Goal: Information Seeking & Learning: Check status

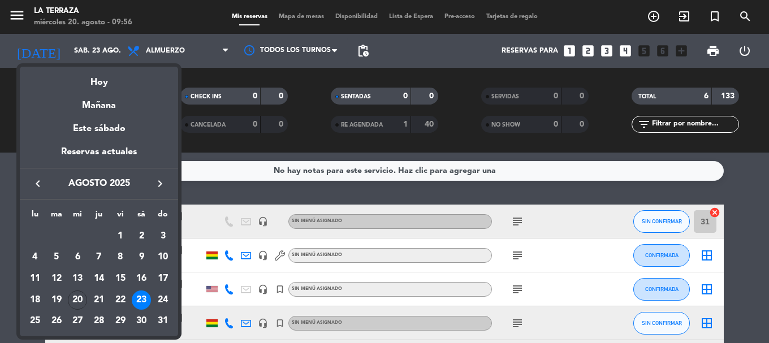
click at [107, 48] on div at bounding box center [384, 171] width 769 height 343
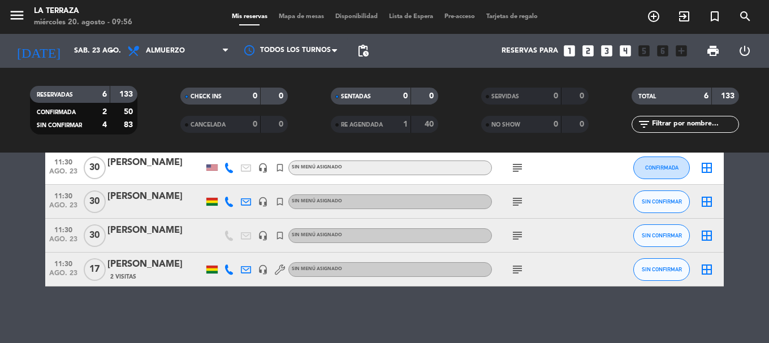
scroll to position [65, 0]
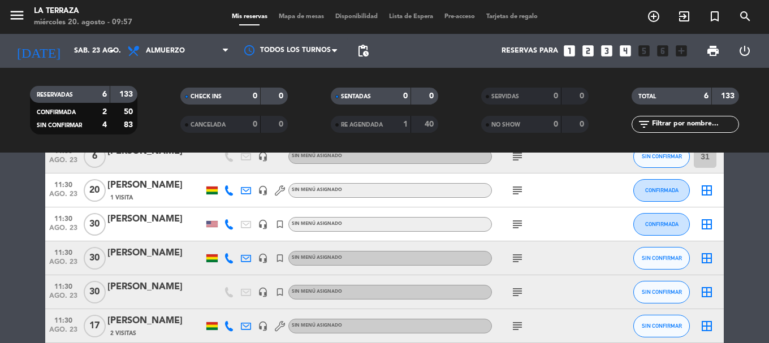
click at [520, 328] on icon "subject" at bounding box center [518, 327] width 14 height 14
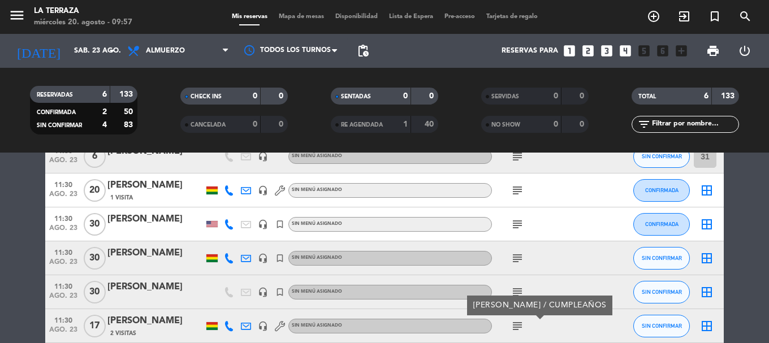
click at [514, 289] on icon "subject" at bounding box center [518, 293] width 14 height 14
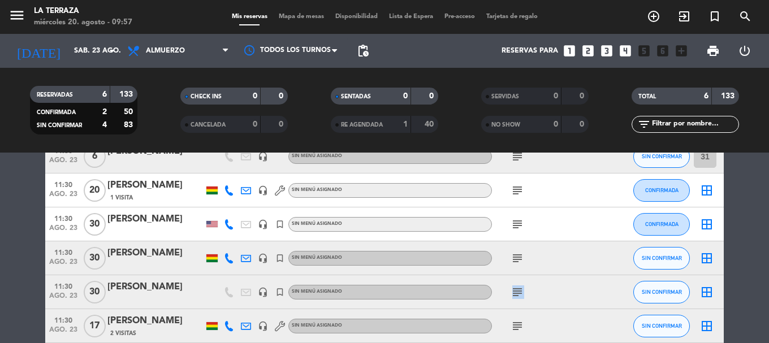
click at [514, 289] on icon "subject" at bounding box center [518, 293] width 14 height 14
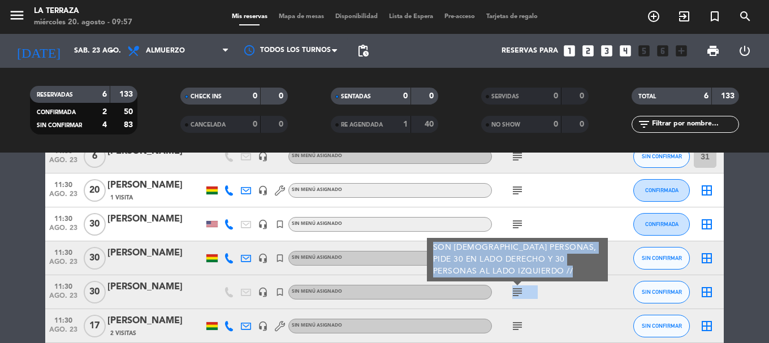
click at [561, 303] on div "subject SON [DEMOGRAPHIC_DATA] PERSONAS, PIDE 30 EN LADO DERECHO Y 30 PERSONAS …" at bounding box center [543, 292] width 102 height 33
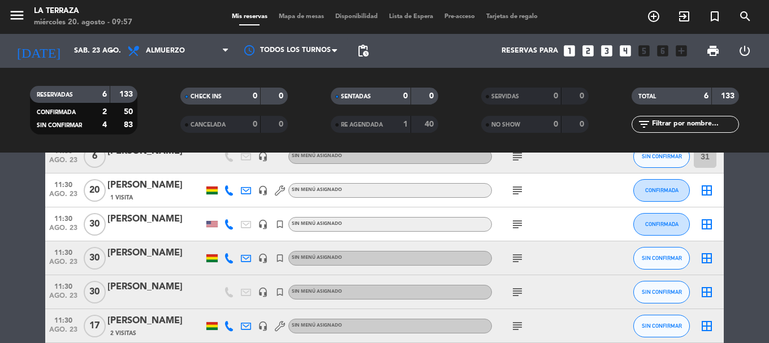
click at [515, 262] on icon "subject" at bounding box center [518, 259] width 14 height 14
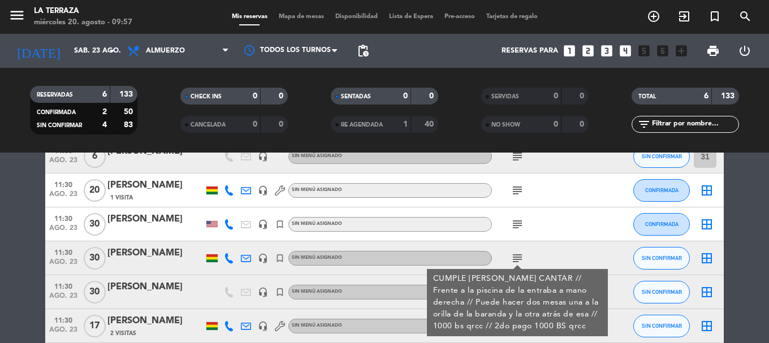
click at [518, 260] on icon "subject" at bounding box center [518, 259] width 14 height 14
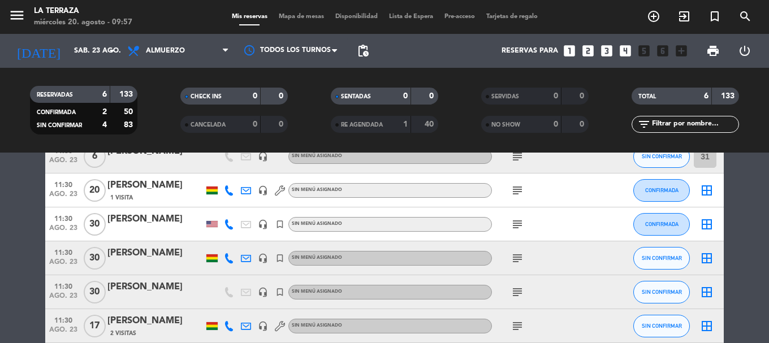
click at [511, 223] on icon "subject" at bounding box center [518, 225] width 14 height 14
click at [515, 222] on icon "subject" at bounding box center [518, 225] width 14 height 14
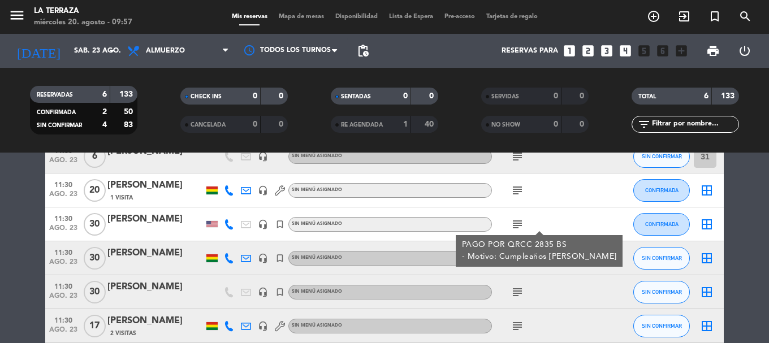
click at [515, 222] on icon "subject" at bounding box center [518, 225] width 14 height 14
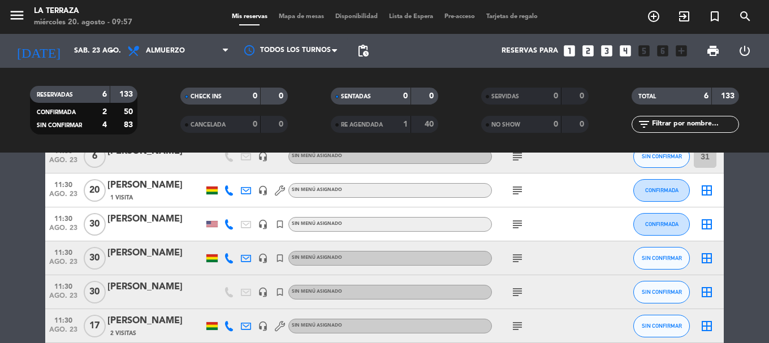
click at [518, 196] on icon "subject" at bounding box center [518, 191] width 14 height 14
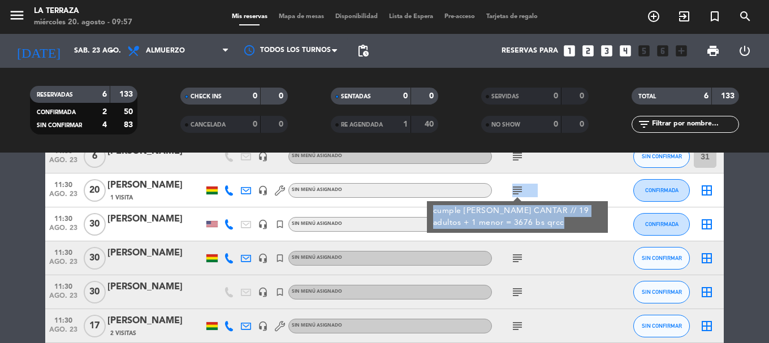
click at [518, 196] on icon "subject" at bounding box center [518, 191] width 14 height 14
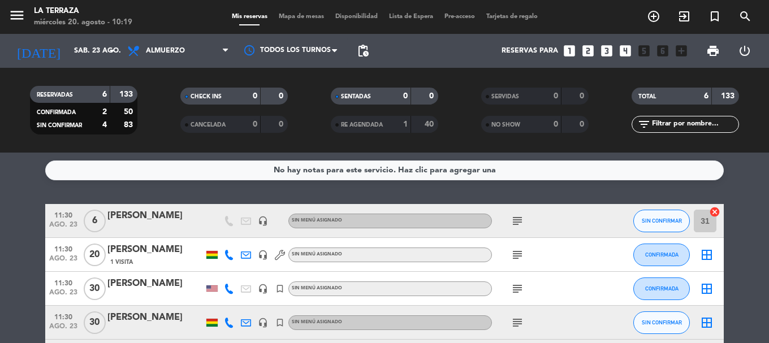
scroll to position [0, 0]
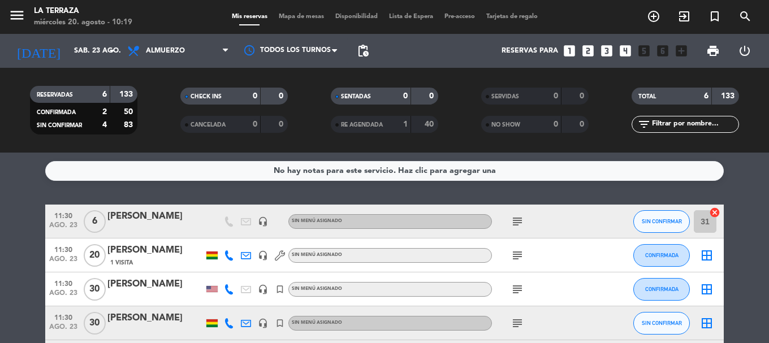
click at [515, 227] on icon "subject" at bounding box center [518, 222] width 14 height 14
click at [523, 224] on icon "subject" at bounding box center [518, 222] width 14 height 14
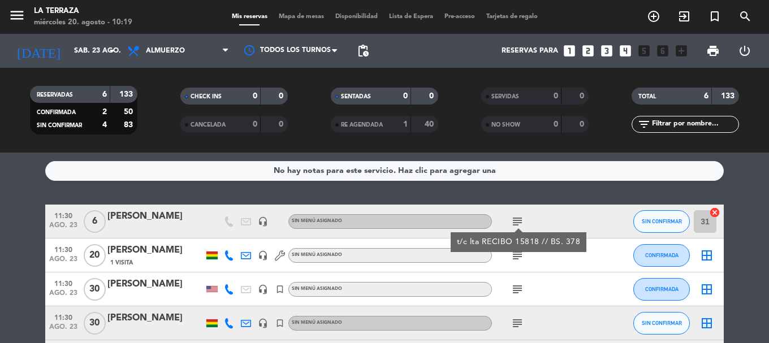
click at [569, 269] on div "subject" at bounding box center [543, 255] width 102 height 33
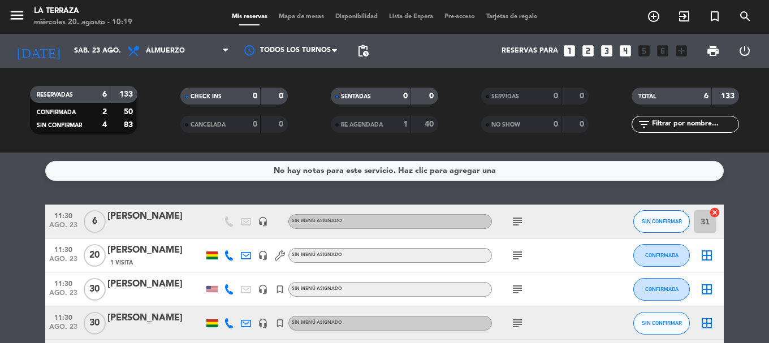
click at [508, 259] on div "subject" at bounding box center [543, 255] width 102 height 33
click at [518, 251] on icon "subject" at bounding box center [518, 256] width 14 height 14
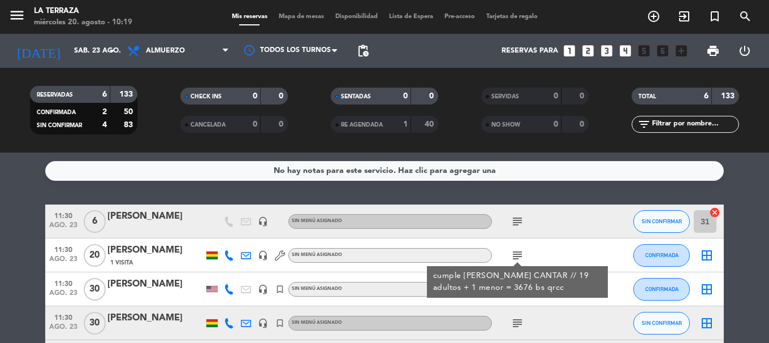
click at [562, 259] on div "subject cumple [PERSON_NAME] CANTAR // 19 adultos + 1 menor = 3676 bs qrcc" at bounding box center [543, 255] width 102 height 33
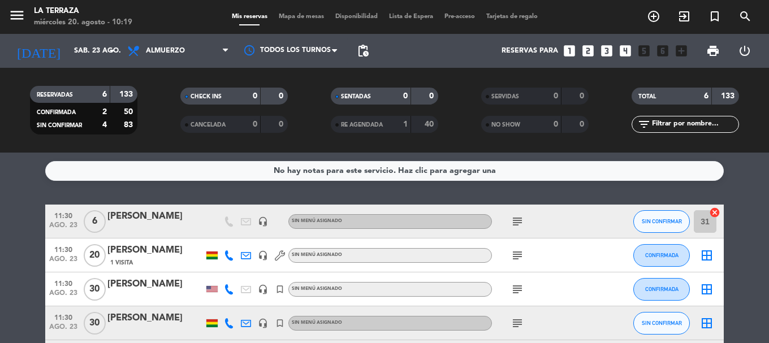
click at [524, 289] on span "subject" at bounding box center [517, 290] width 17 height 14
click at [521, 289] on icon "subject" at bounding box center [518, 290] width 14 height 14
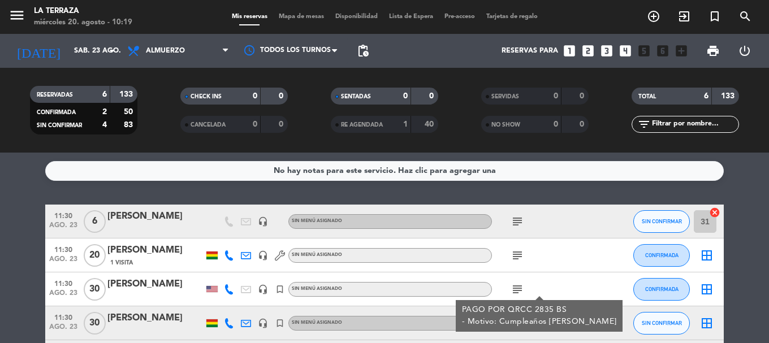
click at [552, 272] on div "11:30 [DATE] [PERSON_NAME] 1 Visita headset_mic Sin menú asignado subject CONFI…" at bounding box center [384, 256] width 679 height 34
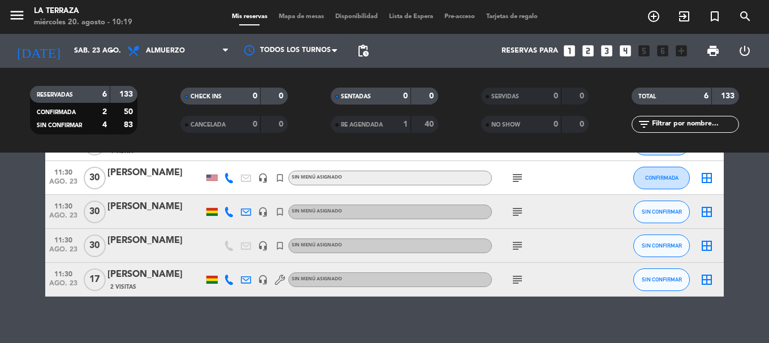
scroll to position [113, 0]
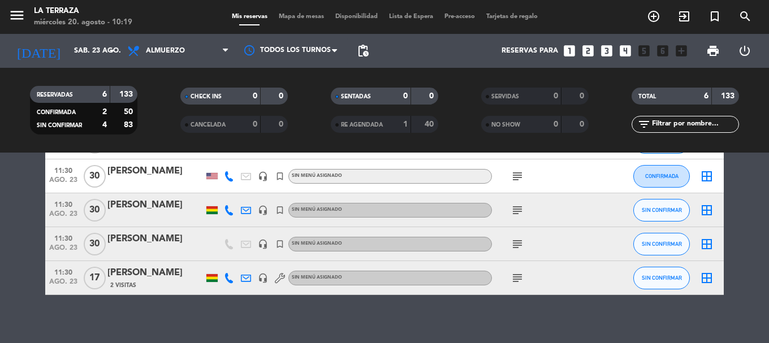
click at [521, 209] on icon "subject" at bounding box center [518, 211] width 14 height 14
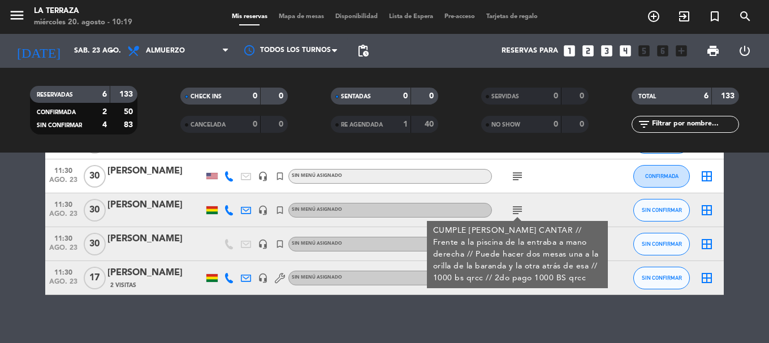
click at [562, 200] on div "subject CUMPLE [PERSON_NAME] CANTAR // Frente a la piscina de la entraba a mano…" at bounding box center [543, 209] width 102 height 33
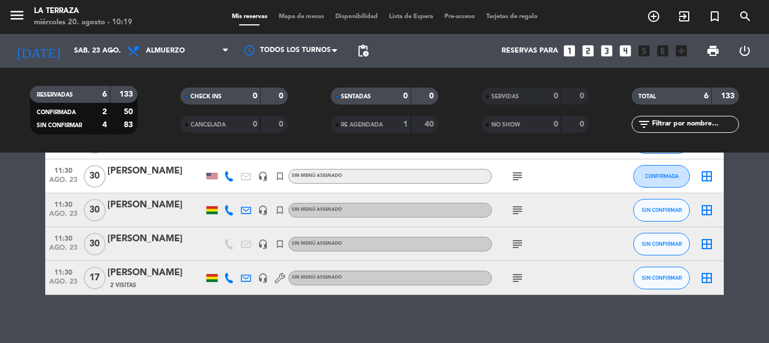
click at [523, 246] on icon "subject" at bounding box center [518, 245] width 14 height 14
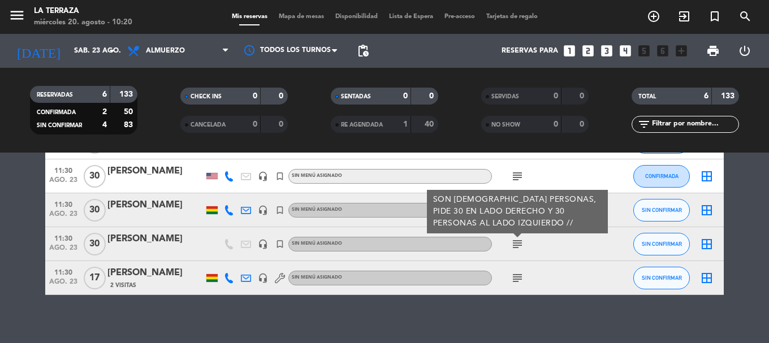
click at [555, 279] on div "subject" at bounding box center [543, 277] width 102 height 33
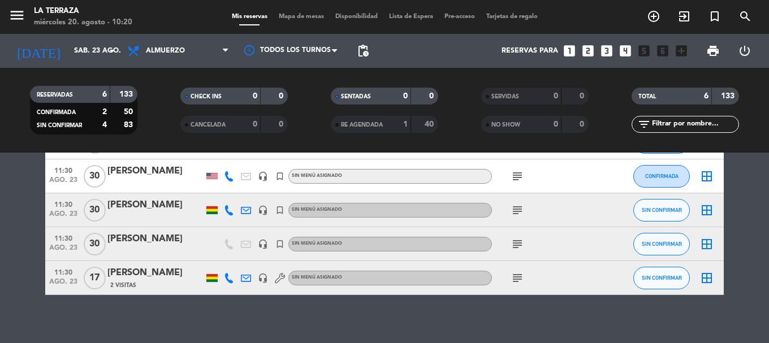
click at [518, 221] on div "subject" at bounding box center [543, 209] width 102 height 33
click at [517, 214] on icon "subject" at bounding box center [518, 211] width 14 height 14
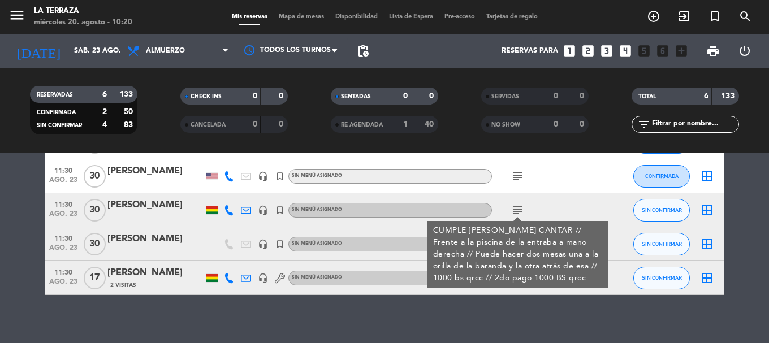
click at [586, 194] on div "subject CUMPLE [PERSON_NAME] CANTAR // Frente a la piscina de la entraba a mano…" at bounding box center [543, 209] width 102 height 33
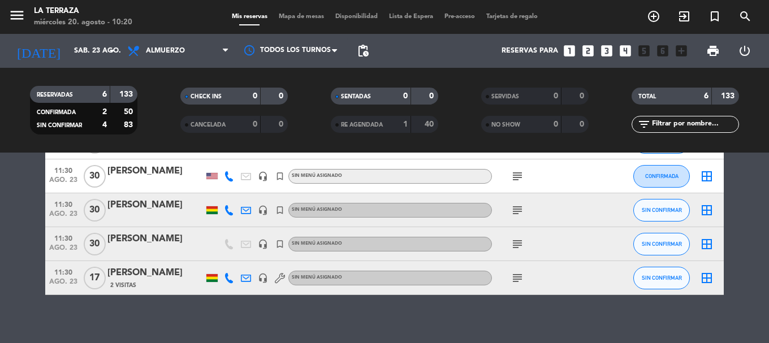
click at [513, 247] on icon "subject" at bounding box center [518, 245] width 14 height 14
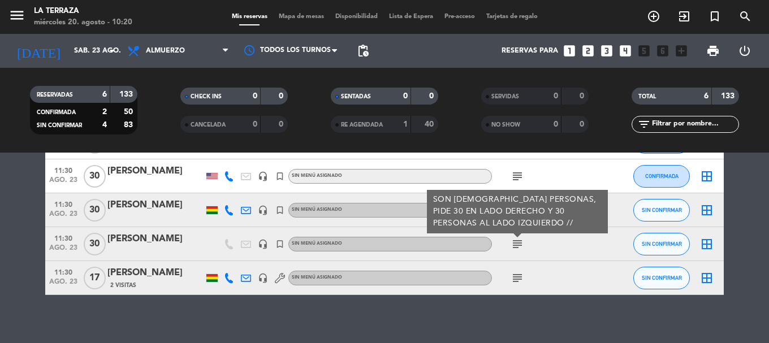
click at [588, 263] on div "subject" at bounding box center [543, 277] width 102 height 33
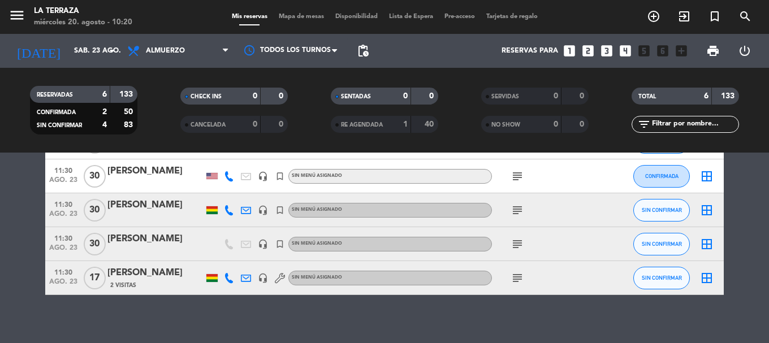
click at [519, 280] on icon "subject" at bounding box center [518, 279] width 14 height 14
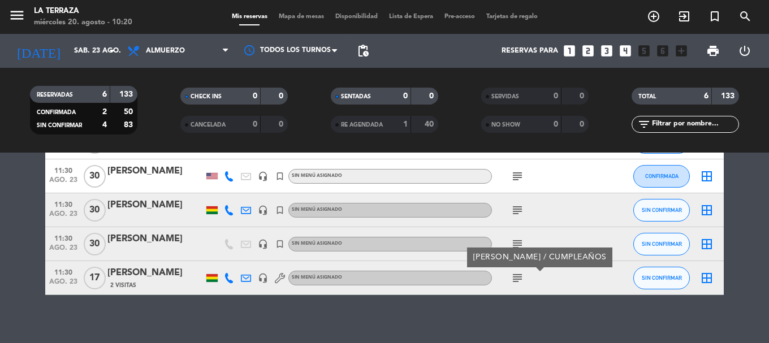
click at [557, 279] on div "subject [PERSON_NAME] / CUMPLEAÑOS" at bounding box center [543, 277] width 102 height 33
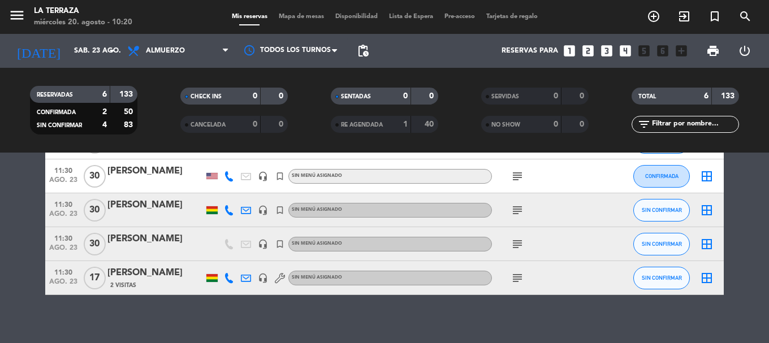
click at [514, 174] on icon "subject" at bounding box center [518, 177] width 14 height 14
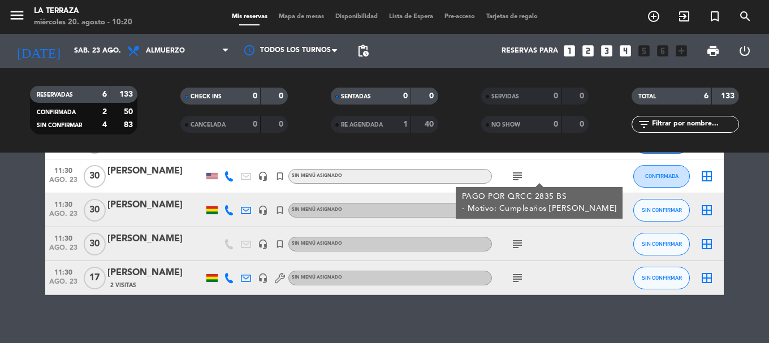
click at [554, 255] on div "subject" at bounding box center [543, 243] width 102 height 33
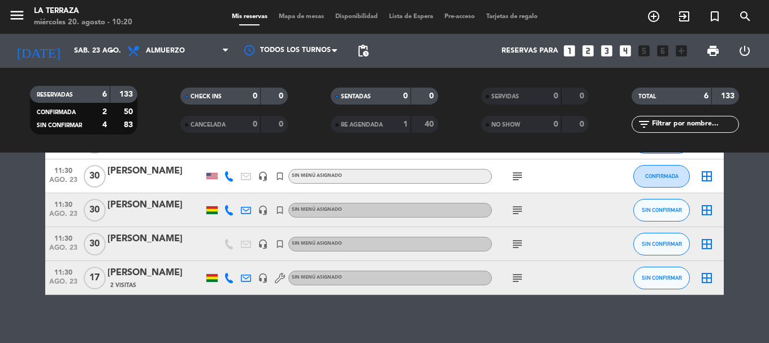
click at [518, 217] on icon "subject" at bounding box center [518, 211] width 14 height 14
click at [517, 213] on icon "subject" at bounding box center [518, 211] width 14 height 14
click at [516, 213] on icon "subject" at bounding box center [518, 211] width 14 height 14
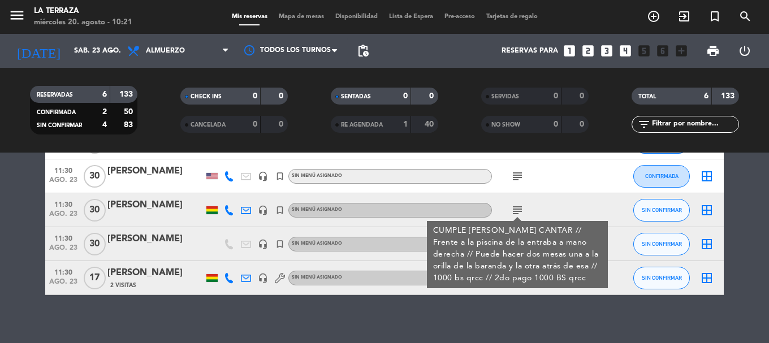
click at [605, 205] on div at bounding box center [609, 209] width 31 height 33
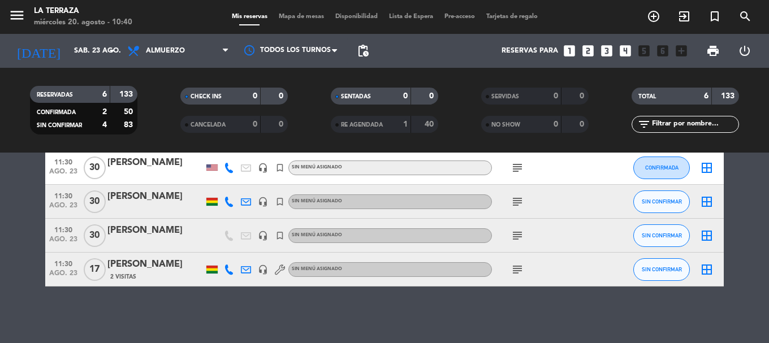
scroll to position [0, 0]
